Goal: Check status: Check status

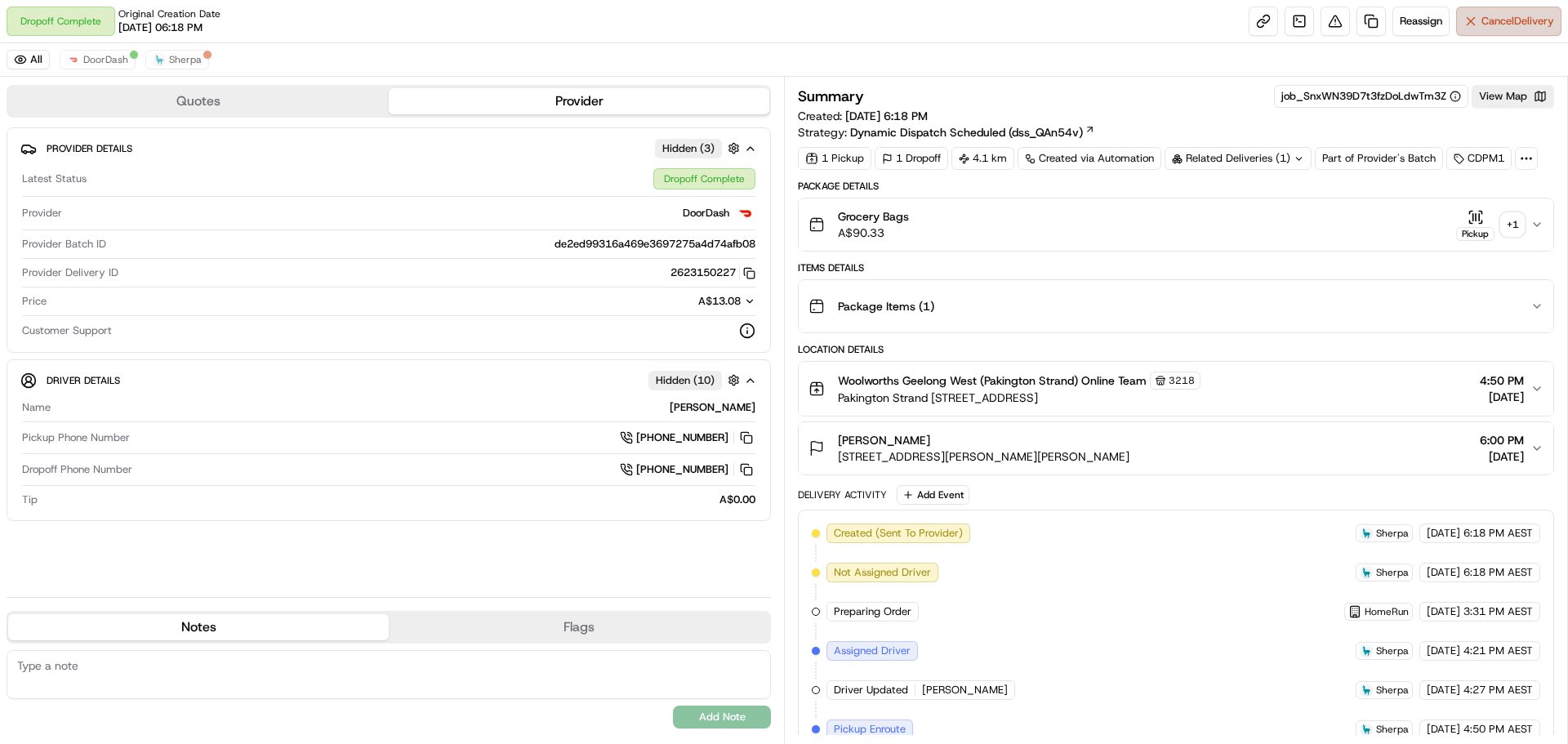
click at [1524, 23] on span "Cancel Delivery" at bounding box center [1518, 21] width 72 height 15
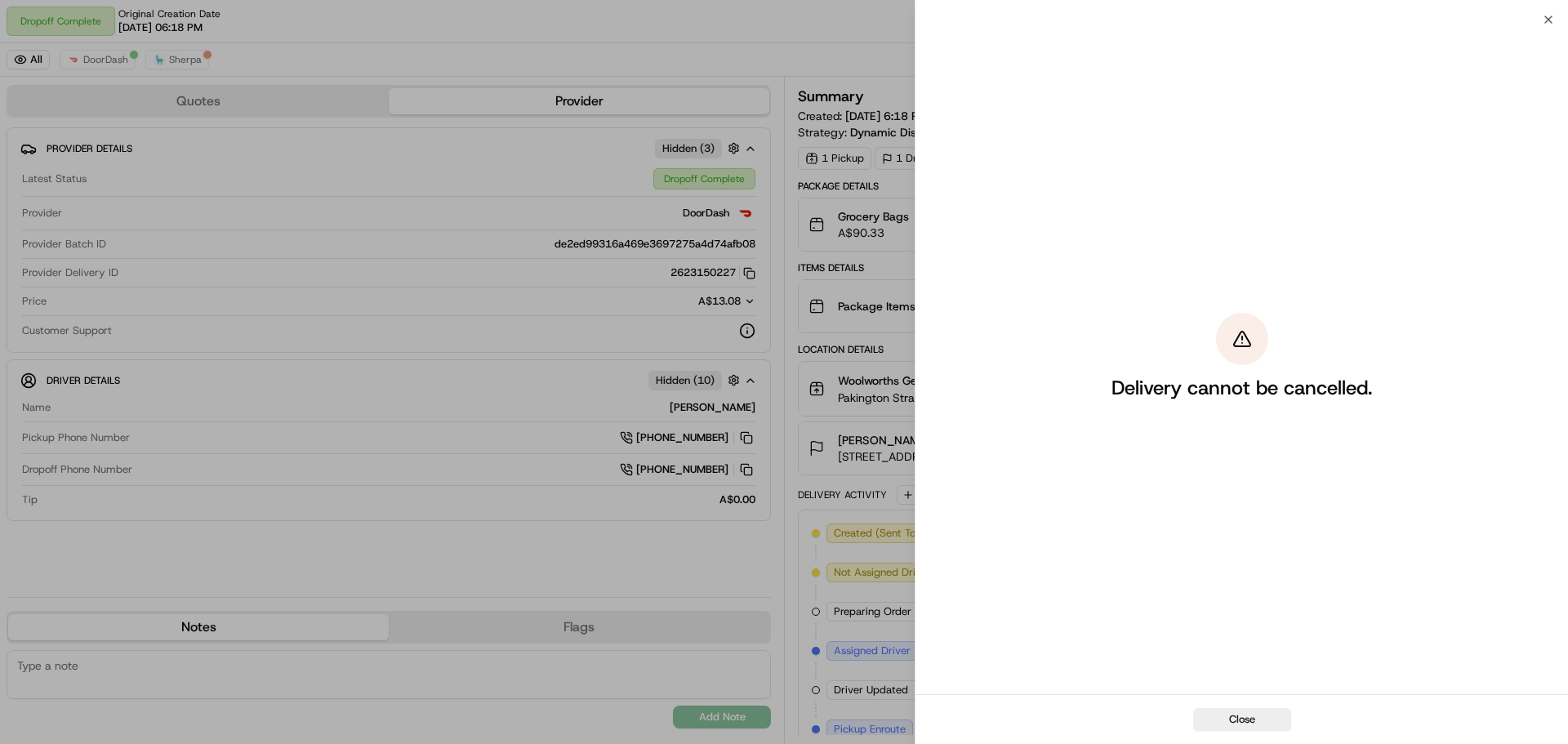
drag, startPoint x: 1243, startPoint y: 716, endPoint x: 1262, endPoint y: 683, distance: 38.1
click at [1244, 716] on button "Close" at bounding box center [1242, 719] width 98 height 23
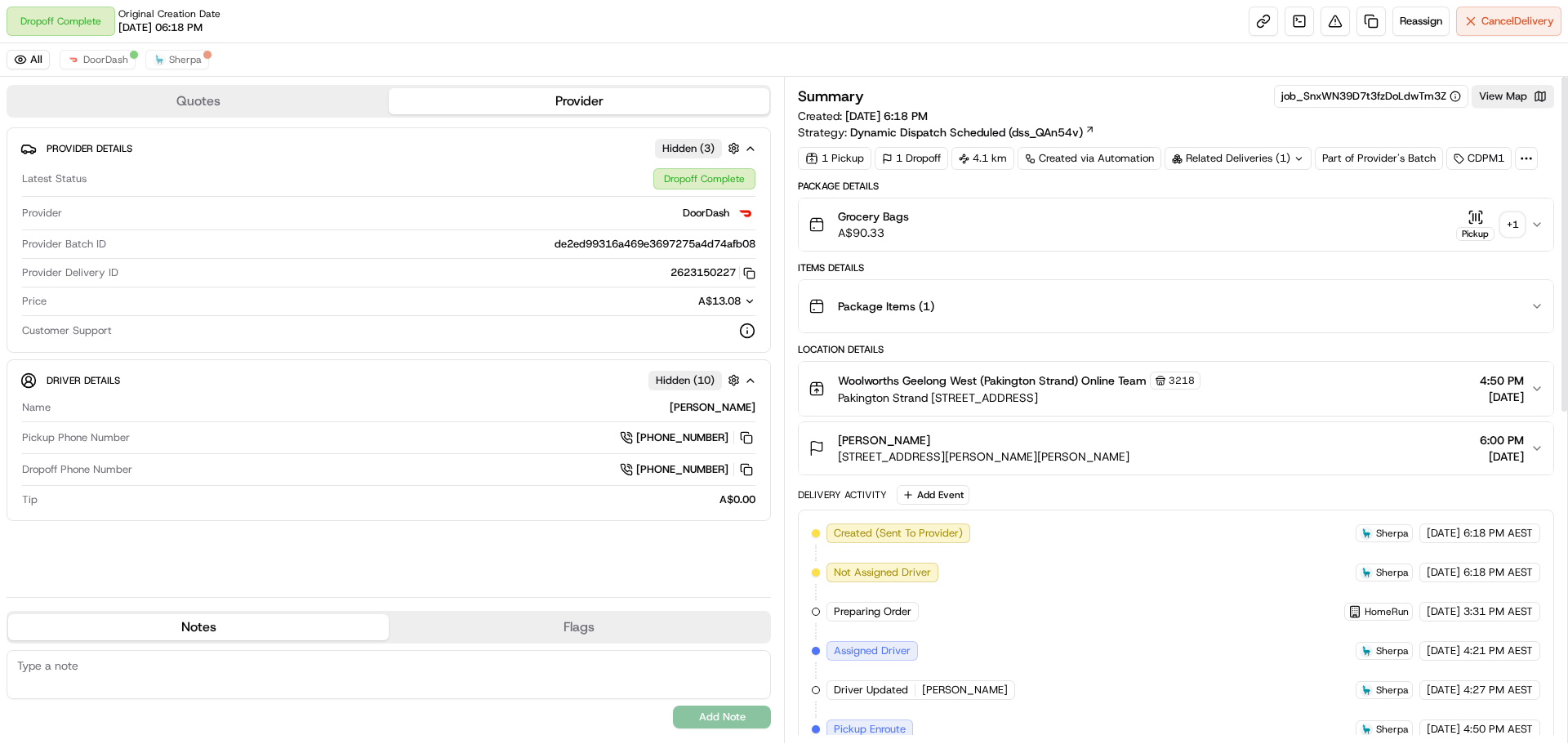
click at [1516, 227] on div "+ 1" at bounding box center [1513, 224] width 23 height 23
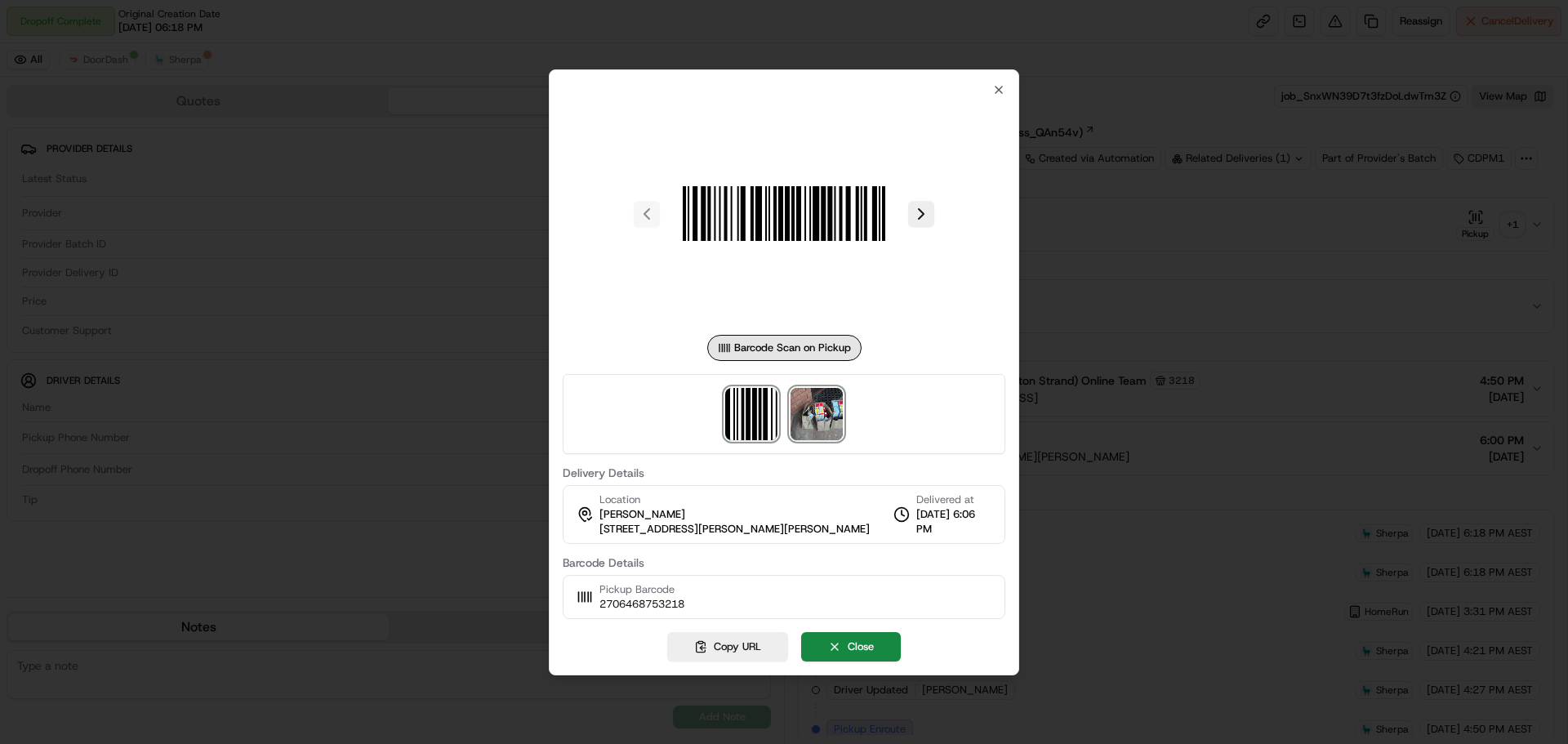
click at [829, 401] on img at bounding box center [817, 413] width 53 height 53
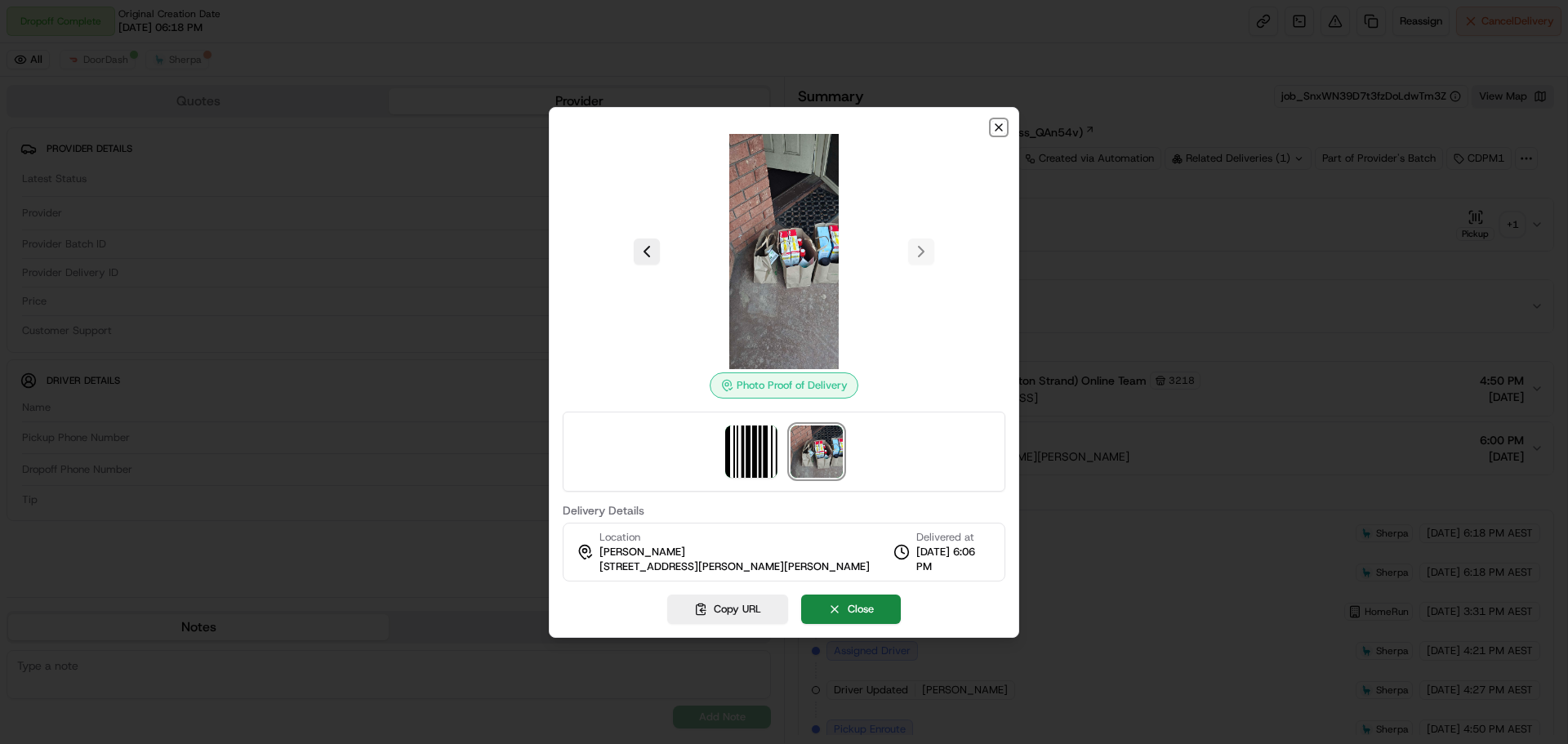
click at [1001, 125] on icon "button" at bounding box center [999, 127] width 7 height 7
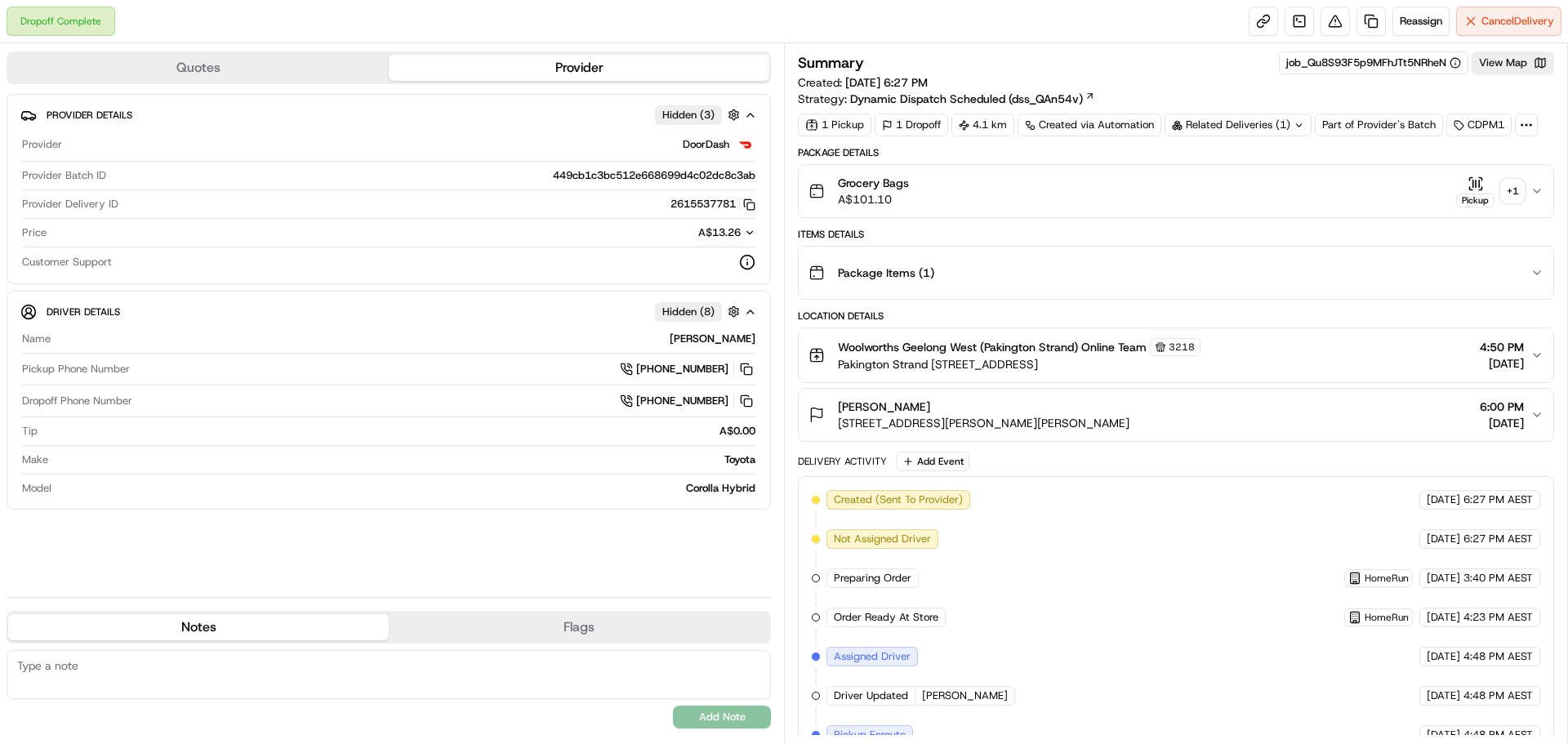
click at [1515, 195] on div "+ 1" at bounding box center [1513, 191] width 23 height 23
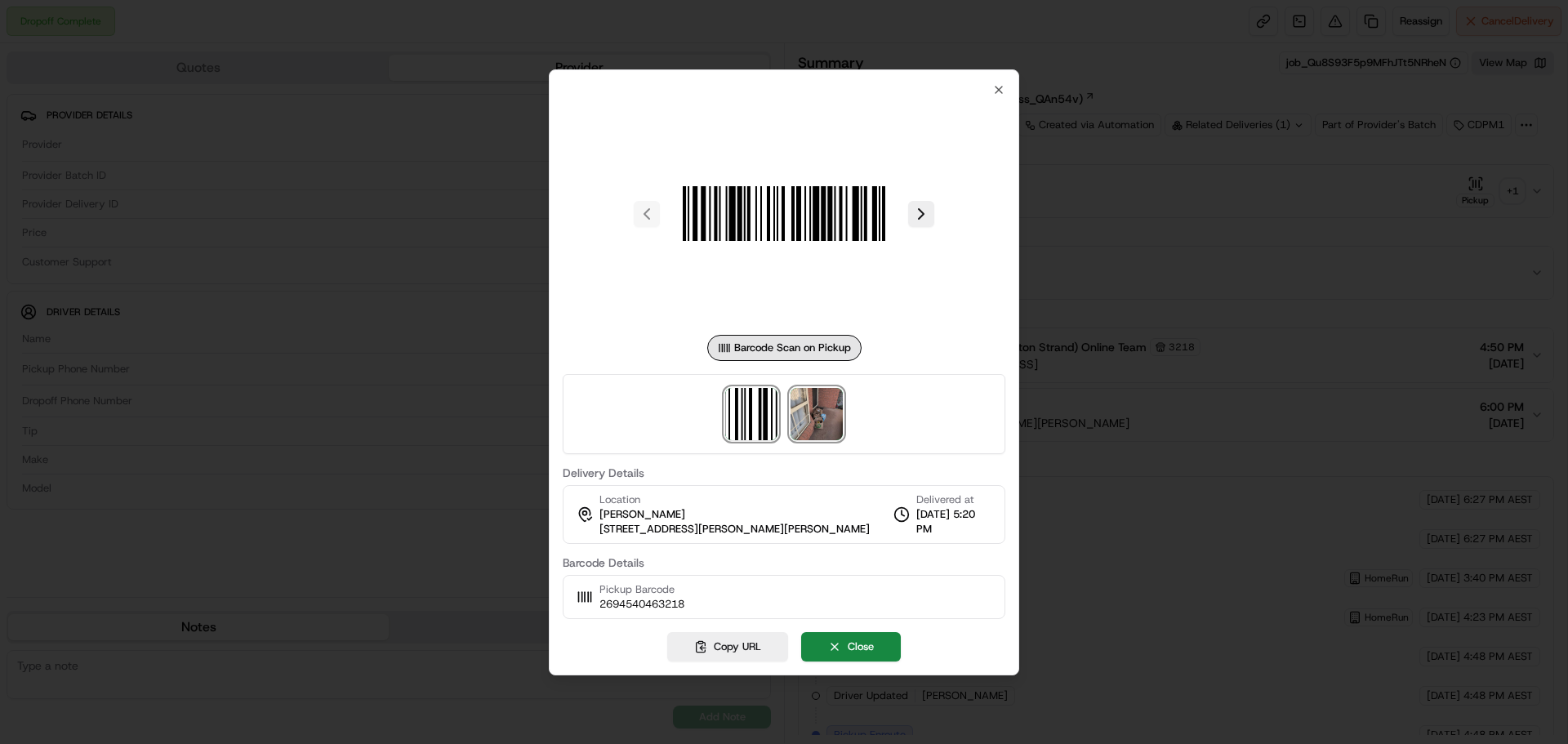
click at [800, 402] on img at bounding box center [817, 413] width 53 height 53
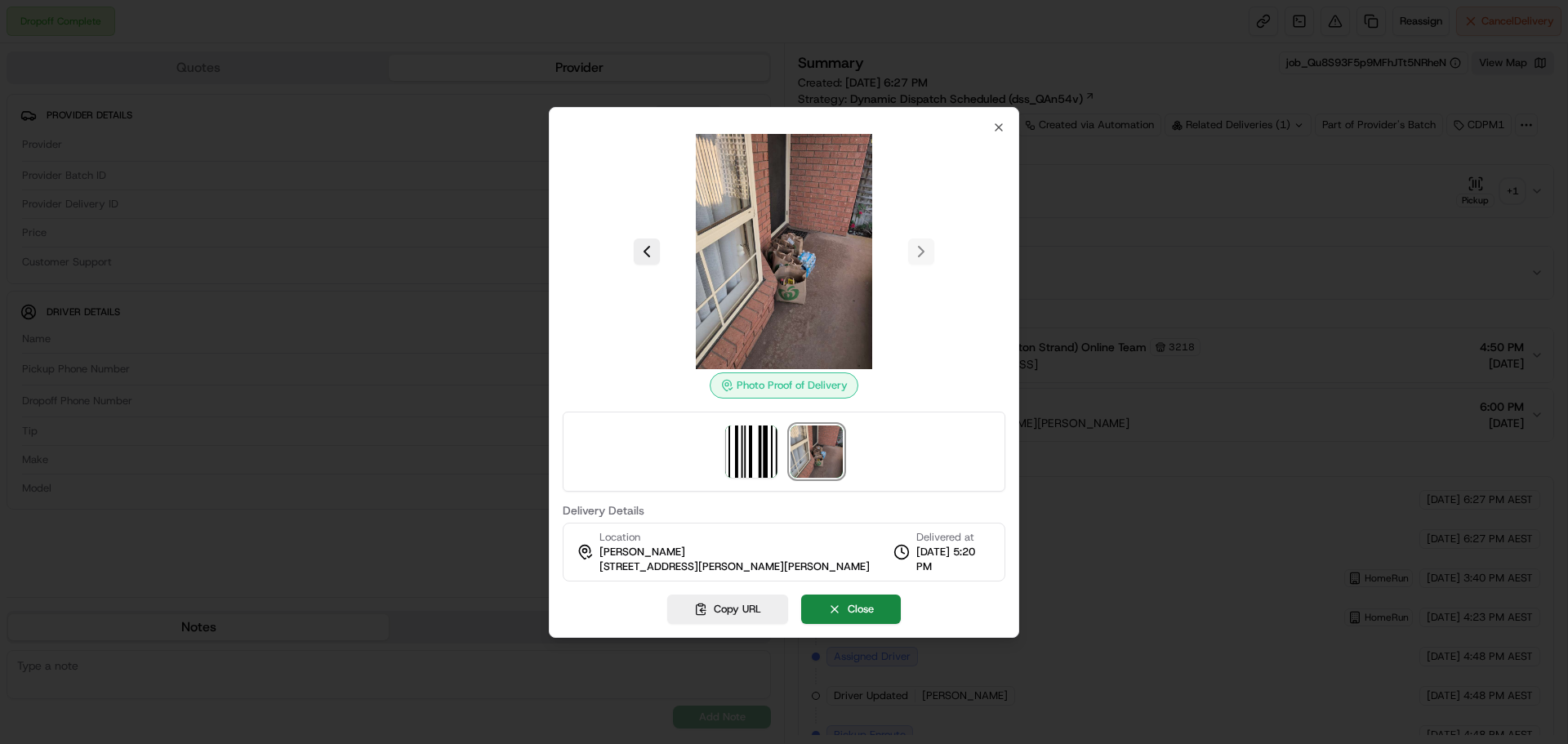
click at [818, 276] on img at bounding box center [784, 251] width 235 height 235
